Goal: Navigation & Orientation: Find specific page/section

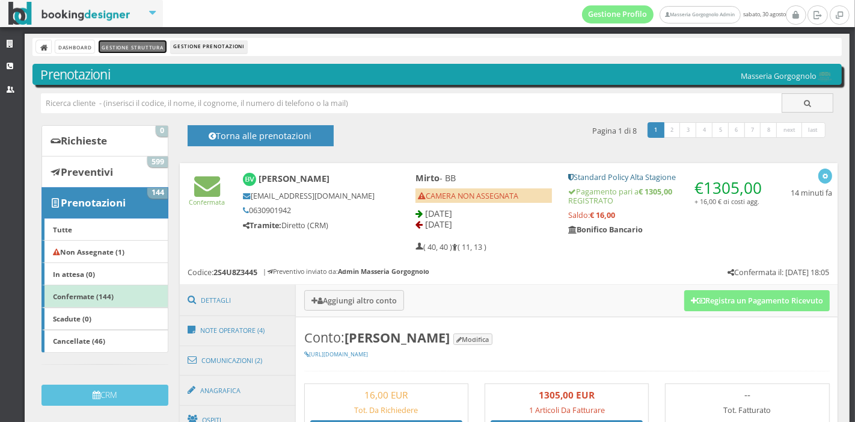
click at [139, 52] on link "Gestione Struttura" at bounding box center [132, 46] width 67 height 13
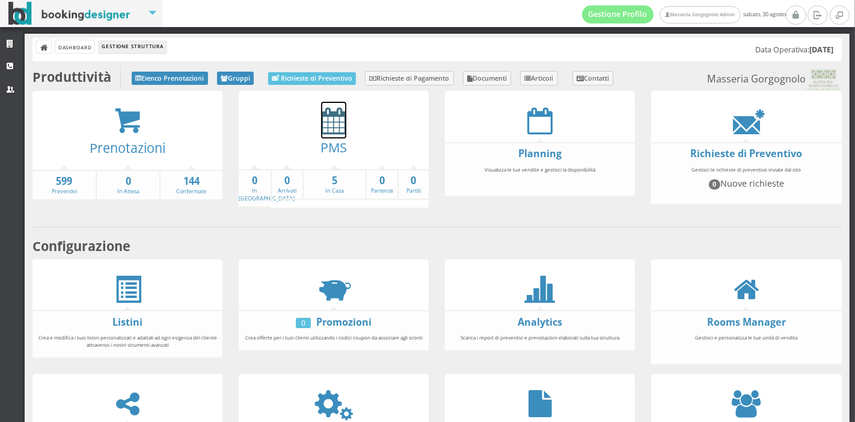
click at [327, 124] on icon at bounding box center [333, 120] width 25 height 27
